Goal: Information Seeking & Learning: Learn about a topic

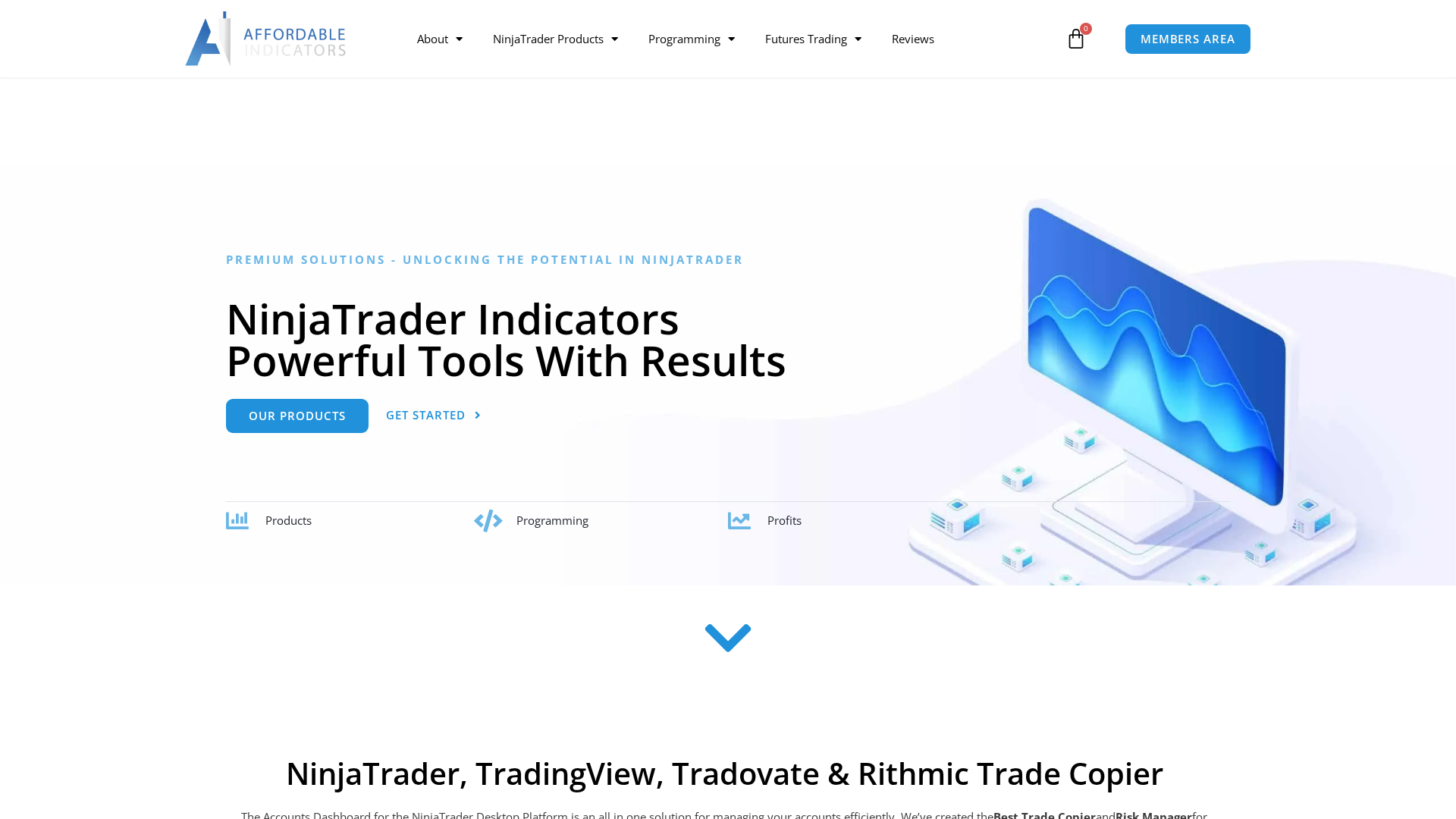
scroll to position [2222, 0]
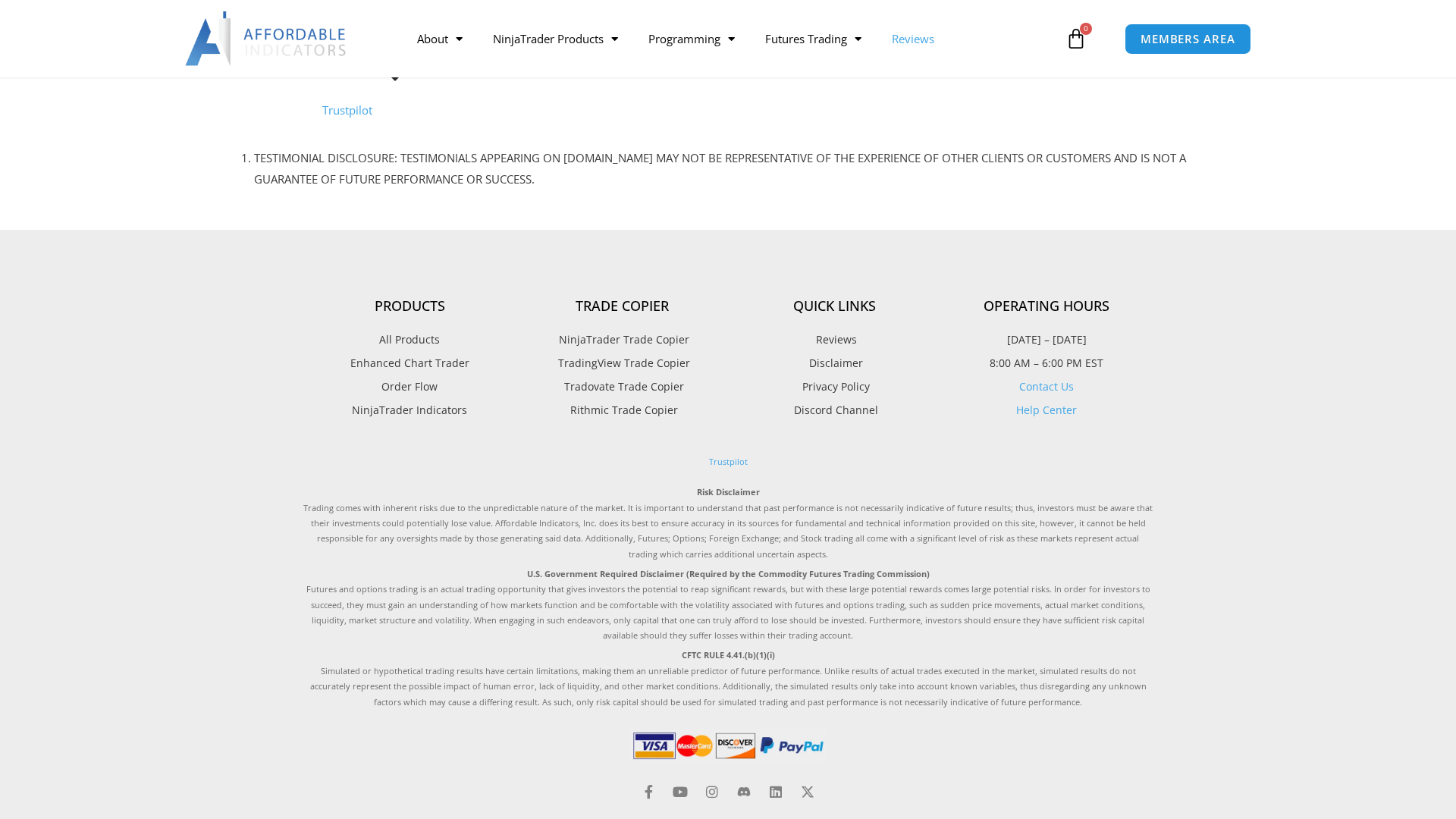
scroll to position [286, 0]
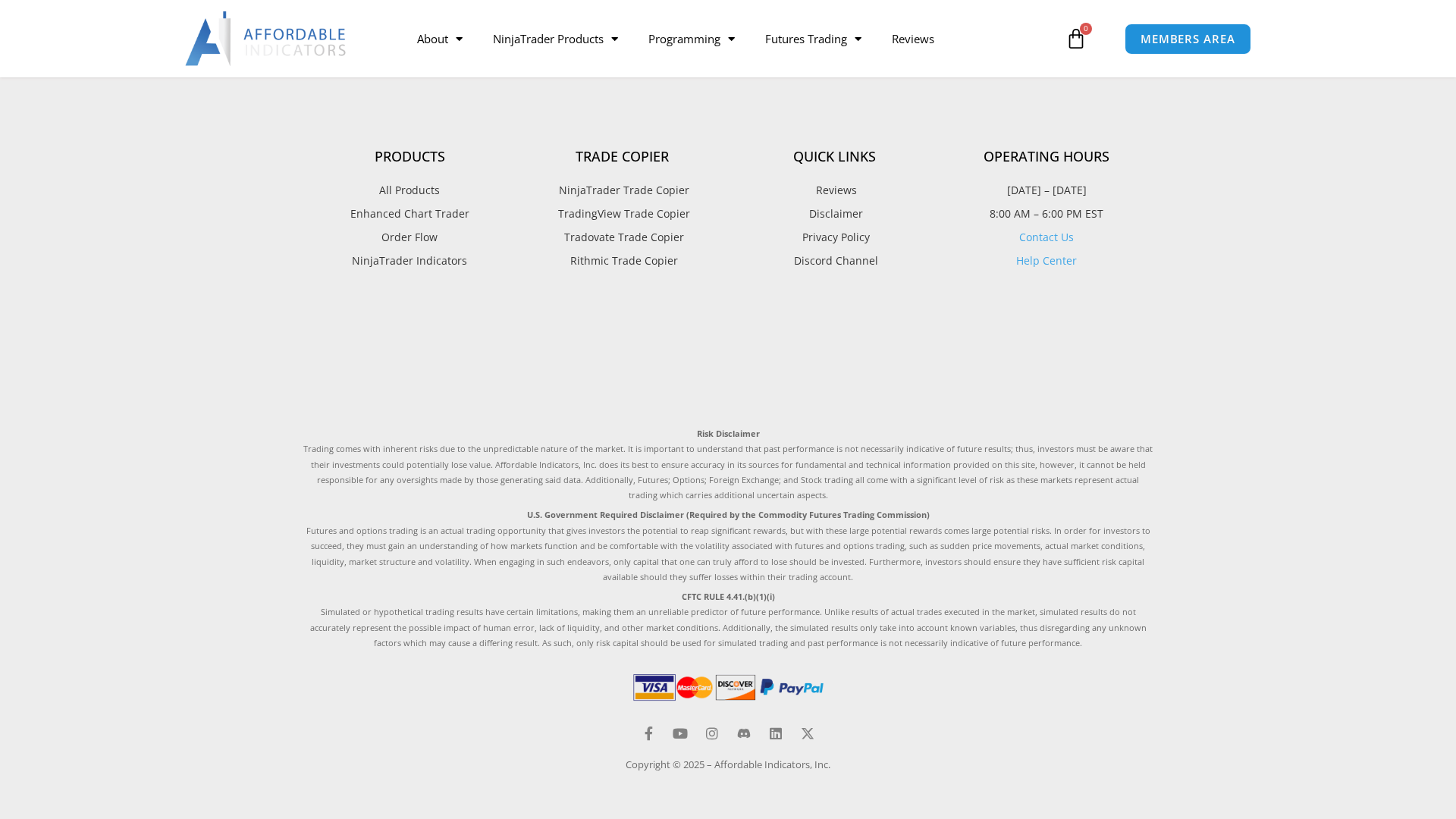
scroll to position [1127, 0]
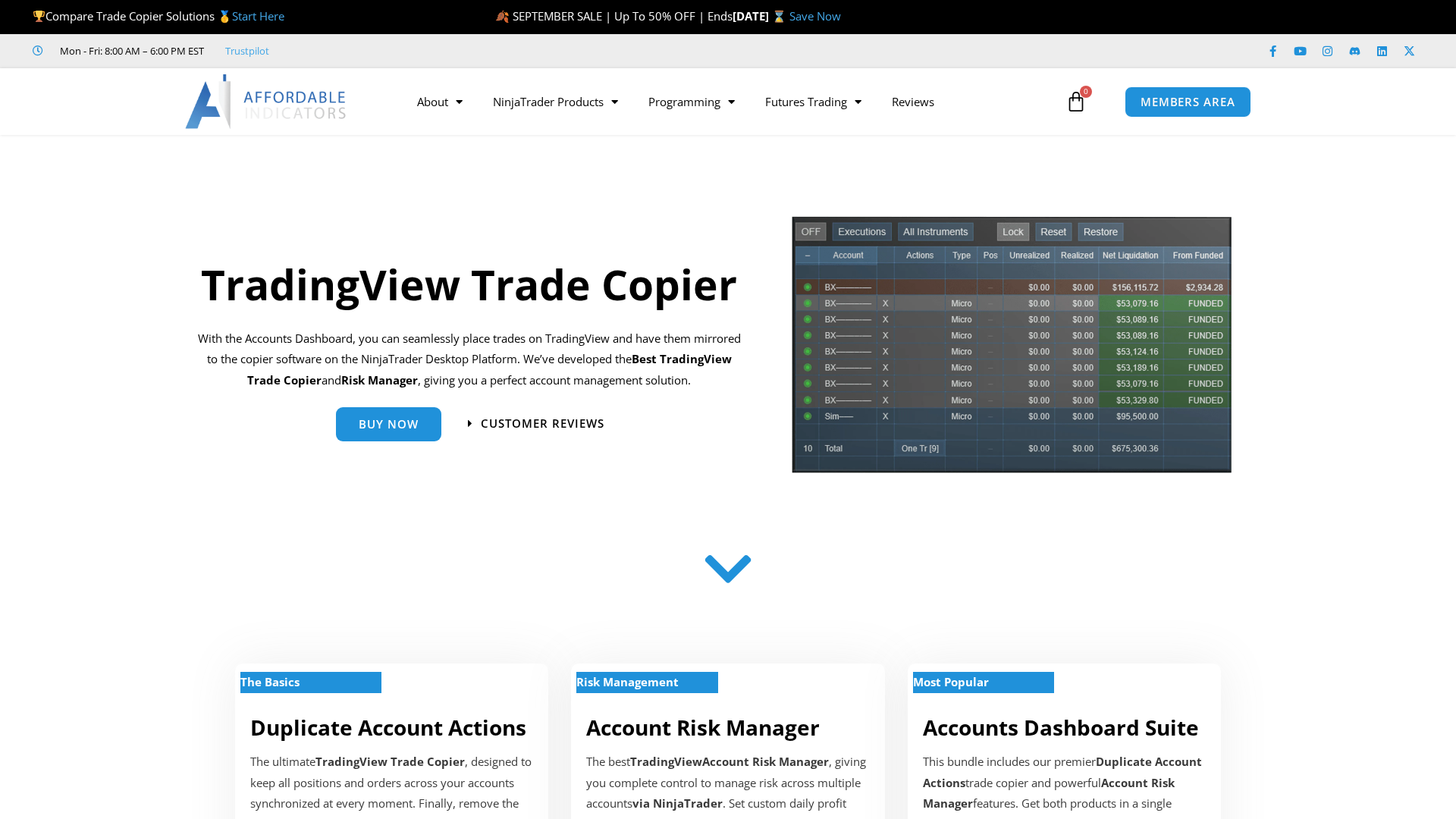
scroll to position [788, 0]
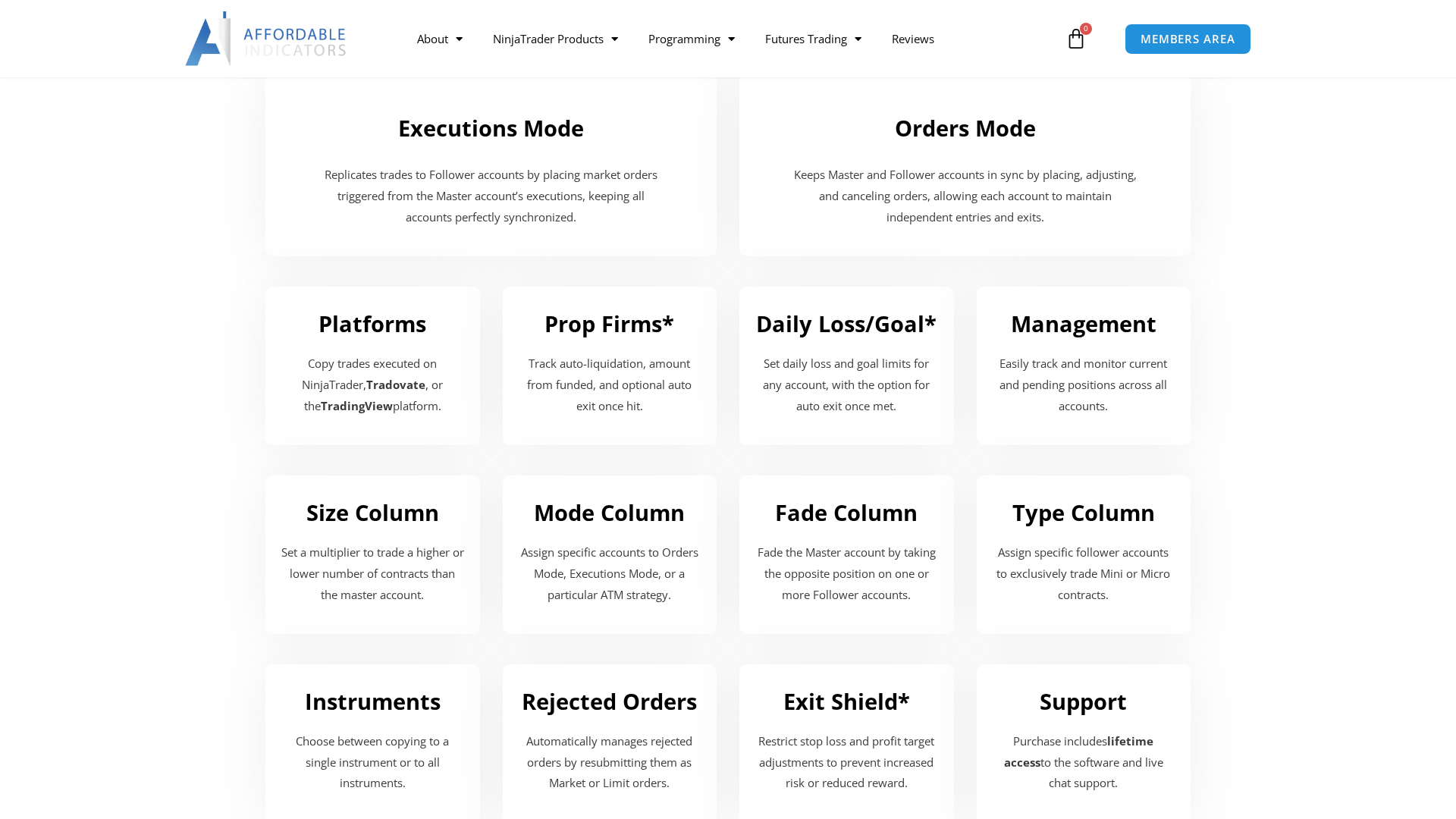
scroll to position [1660, 0]
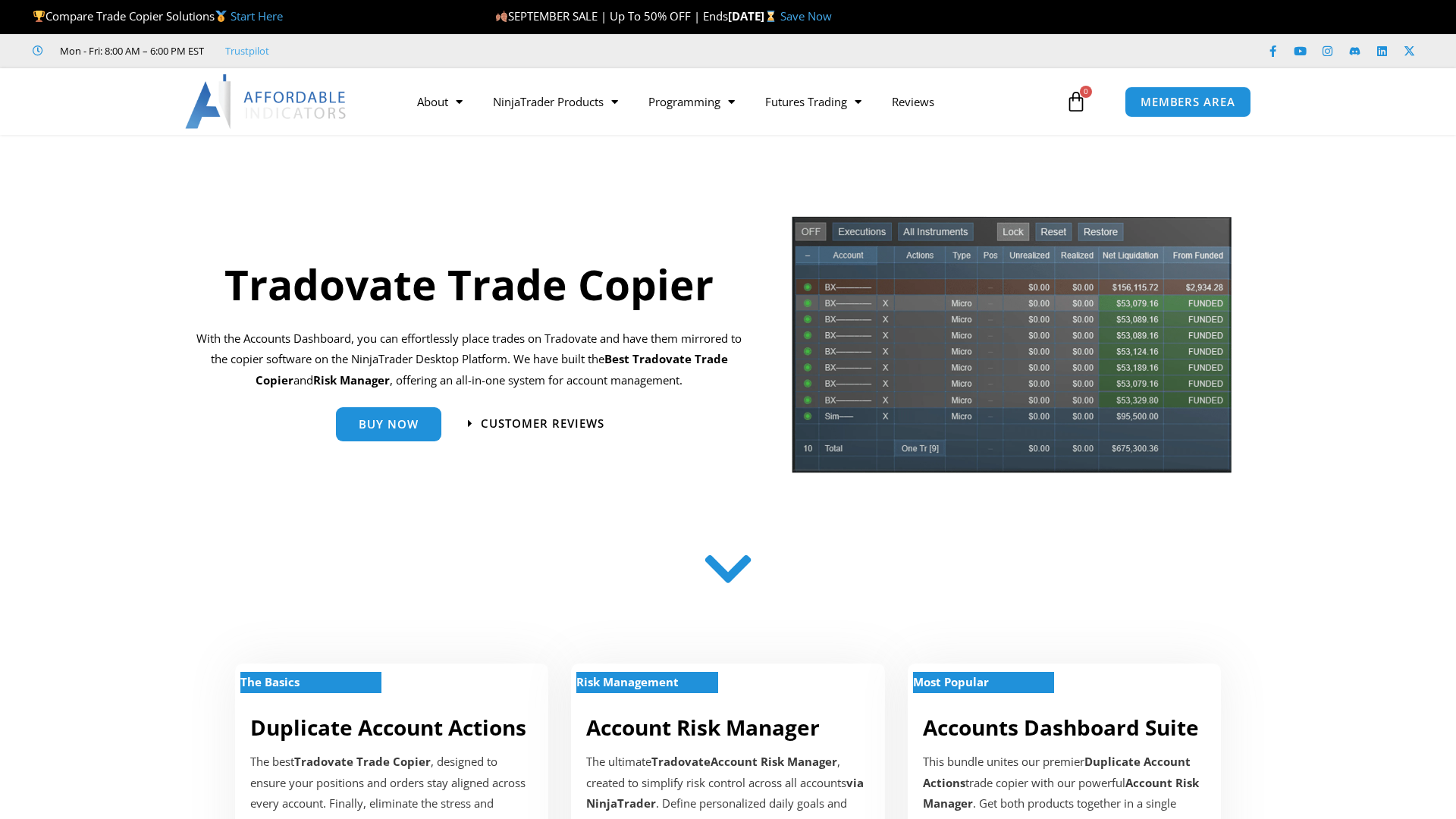
scroll to position [788, 0]
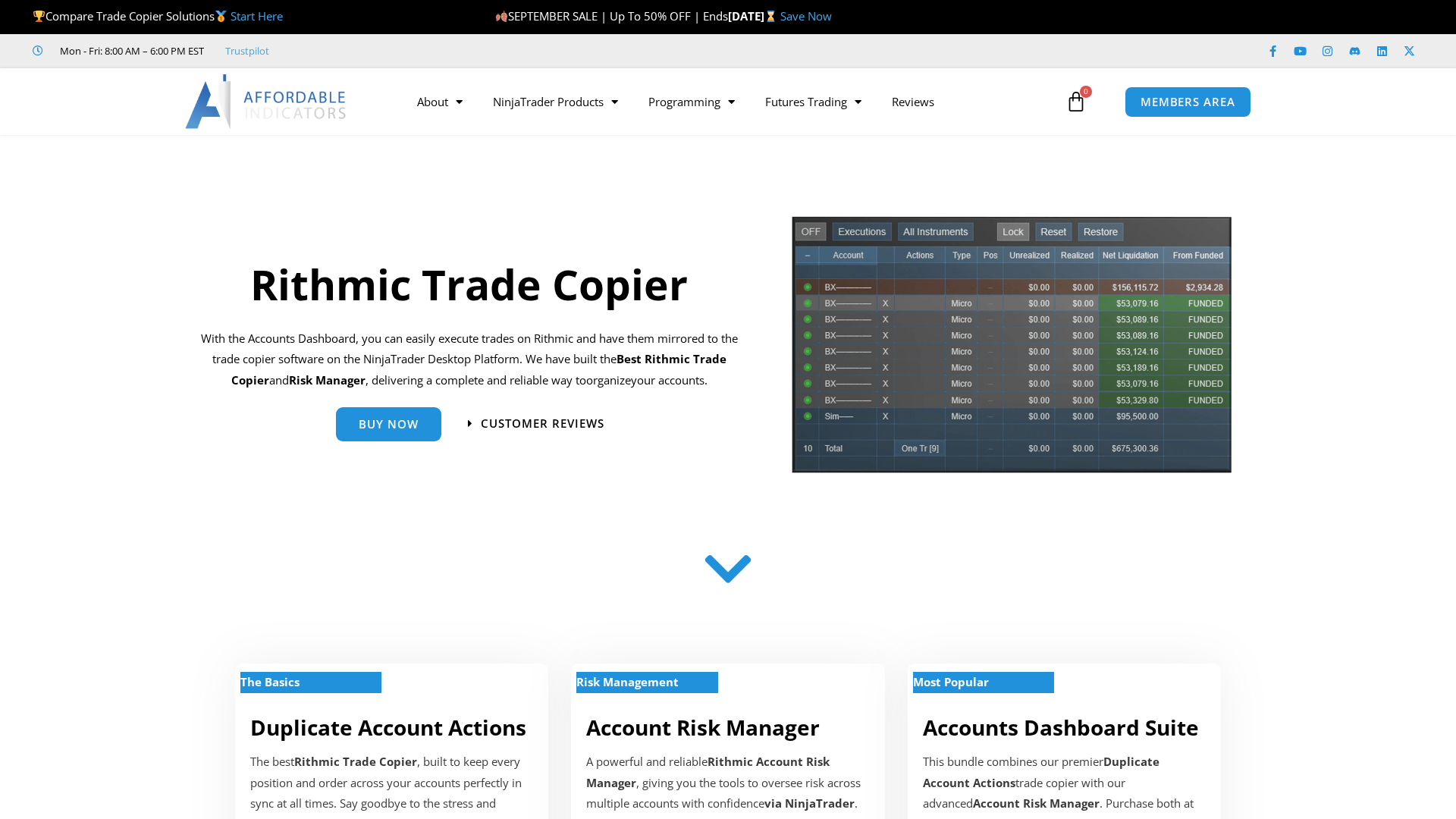
scroll to position [1575, 0]
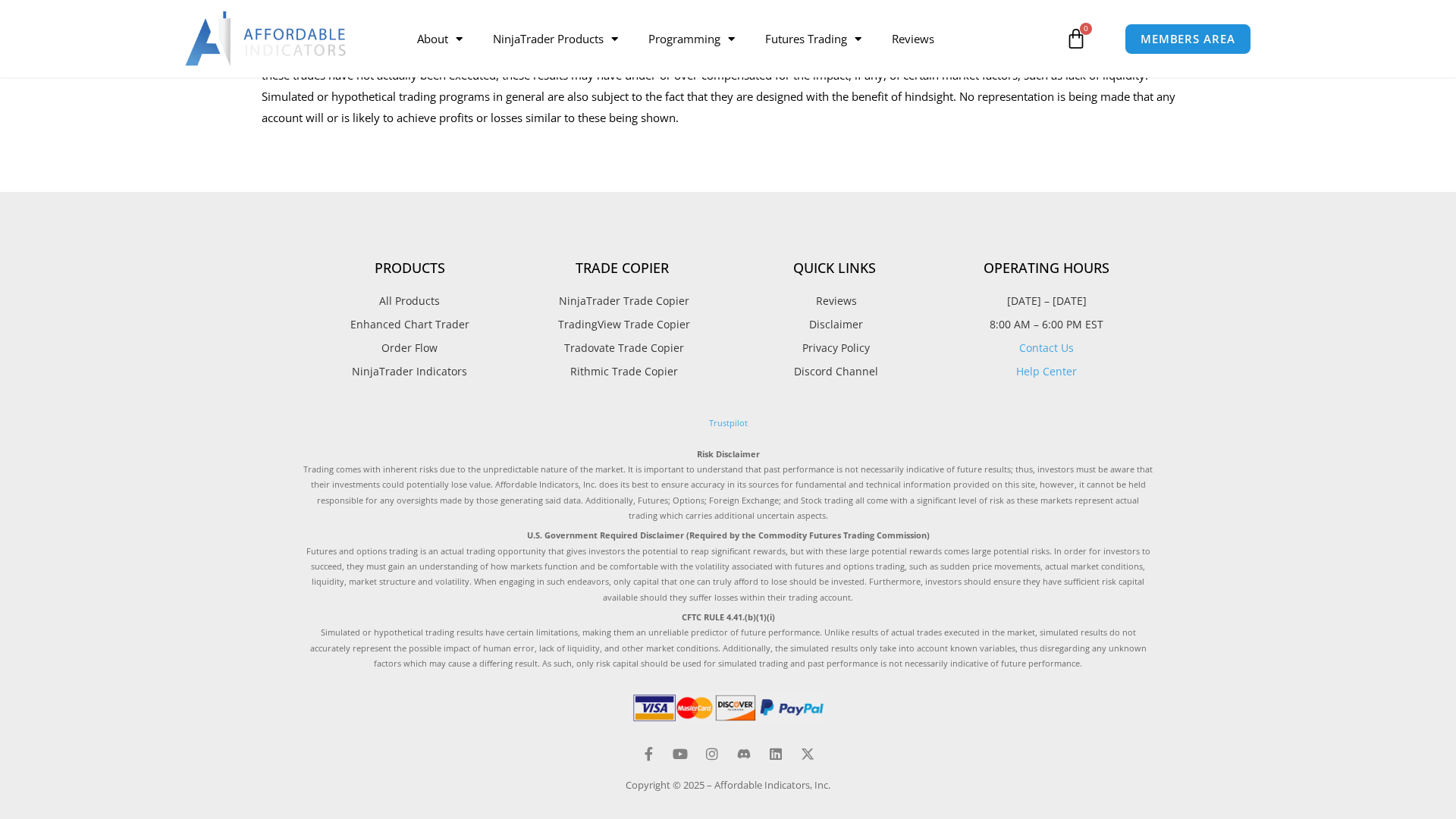
scroll to position [784, 0]
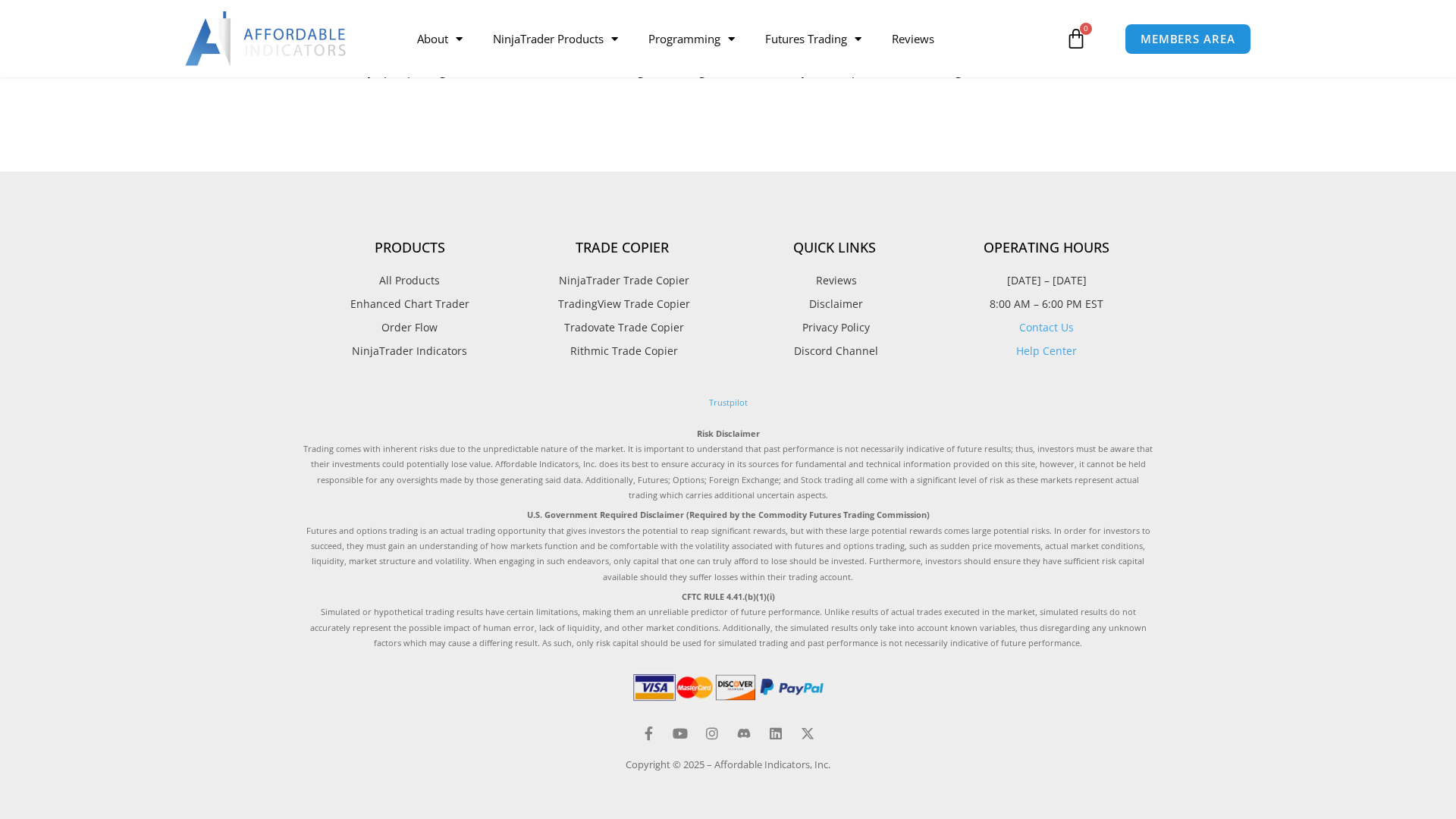
scroll to position [1561, 0]
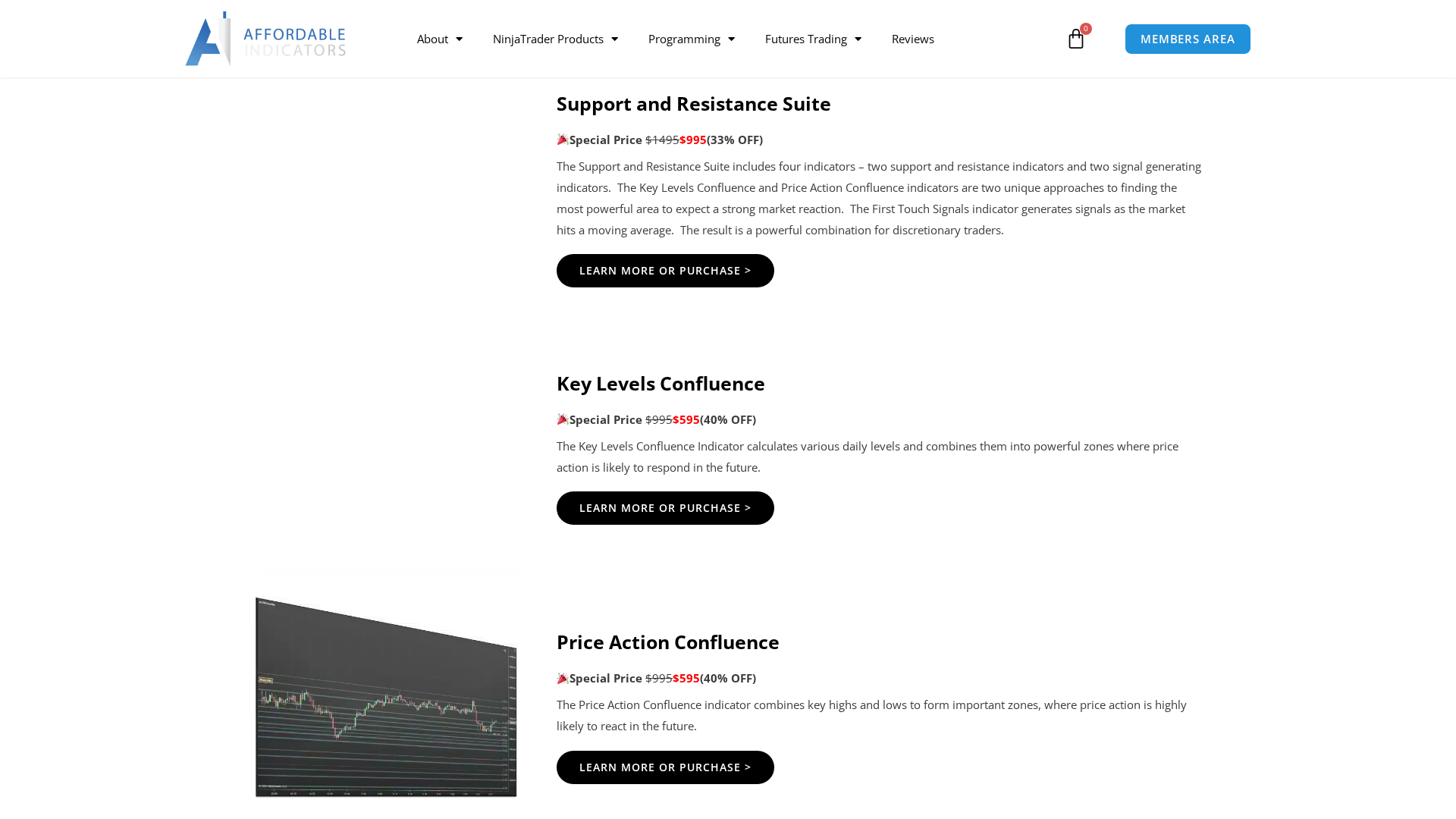
scroll to position [2345, 0]
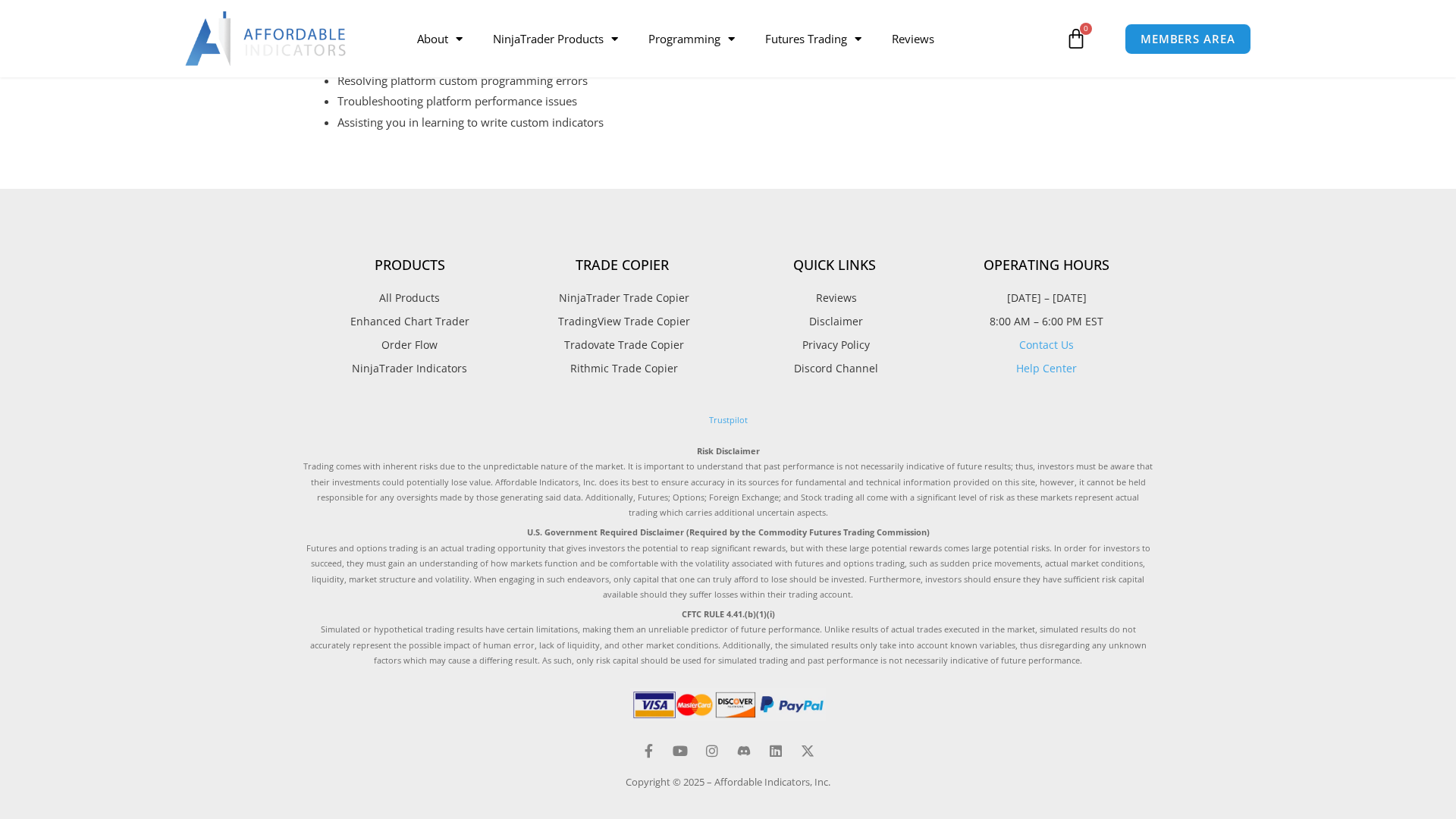
scroll to position [729, 0]
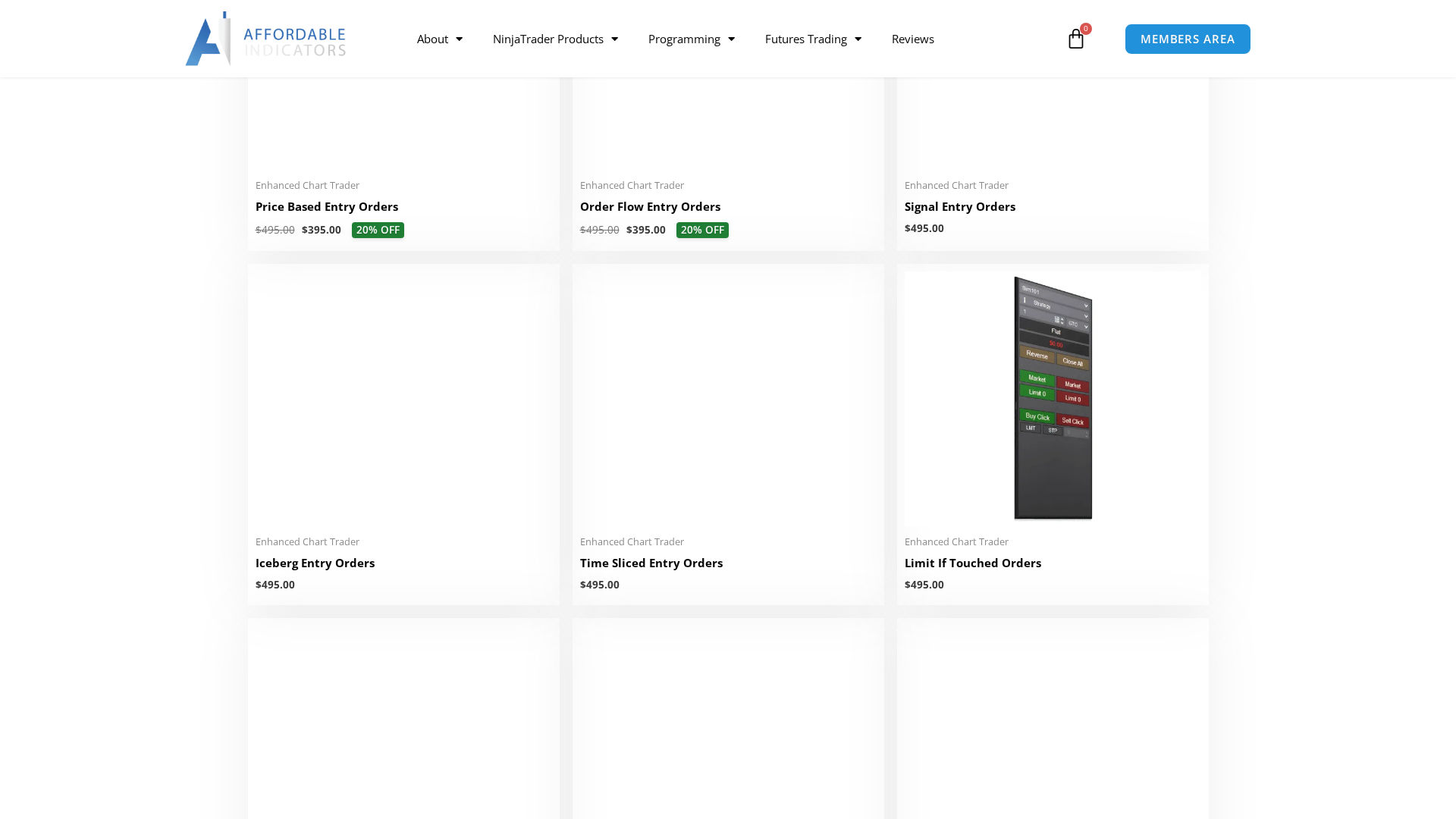
scroll to position [1575, 0]
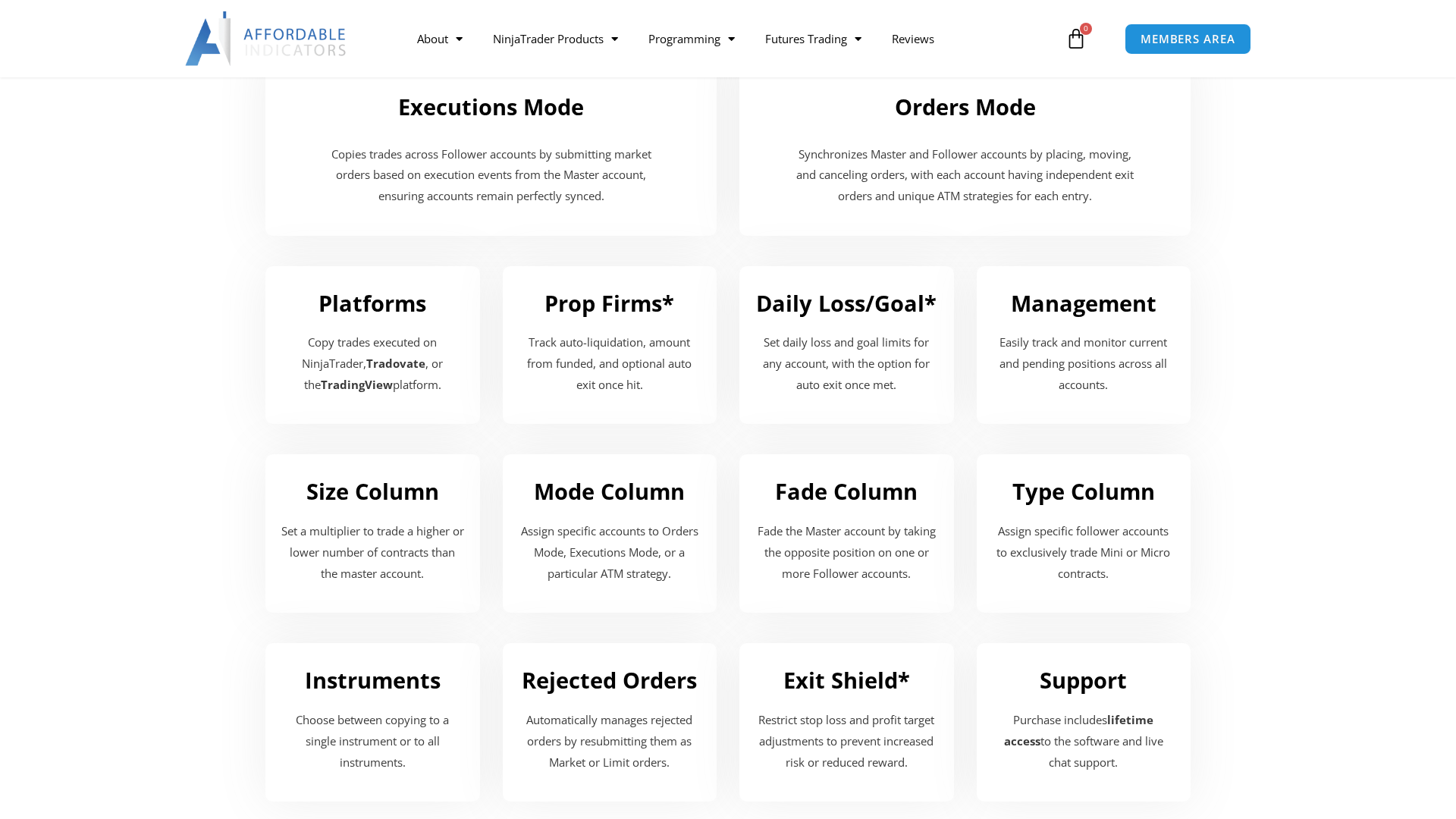
scroll to position [1660, 0]
